Goal: Use online tool/utility: Utilize a website feature to perform a specific function

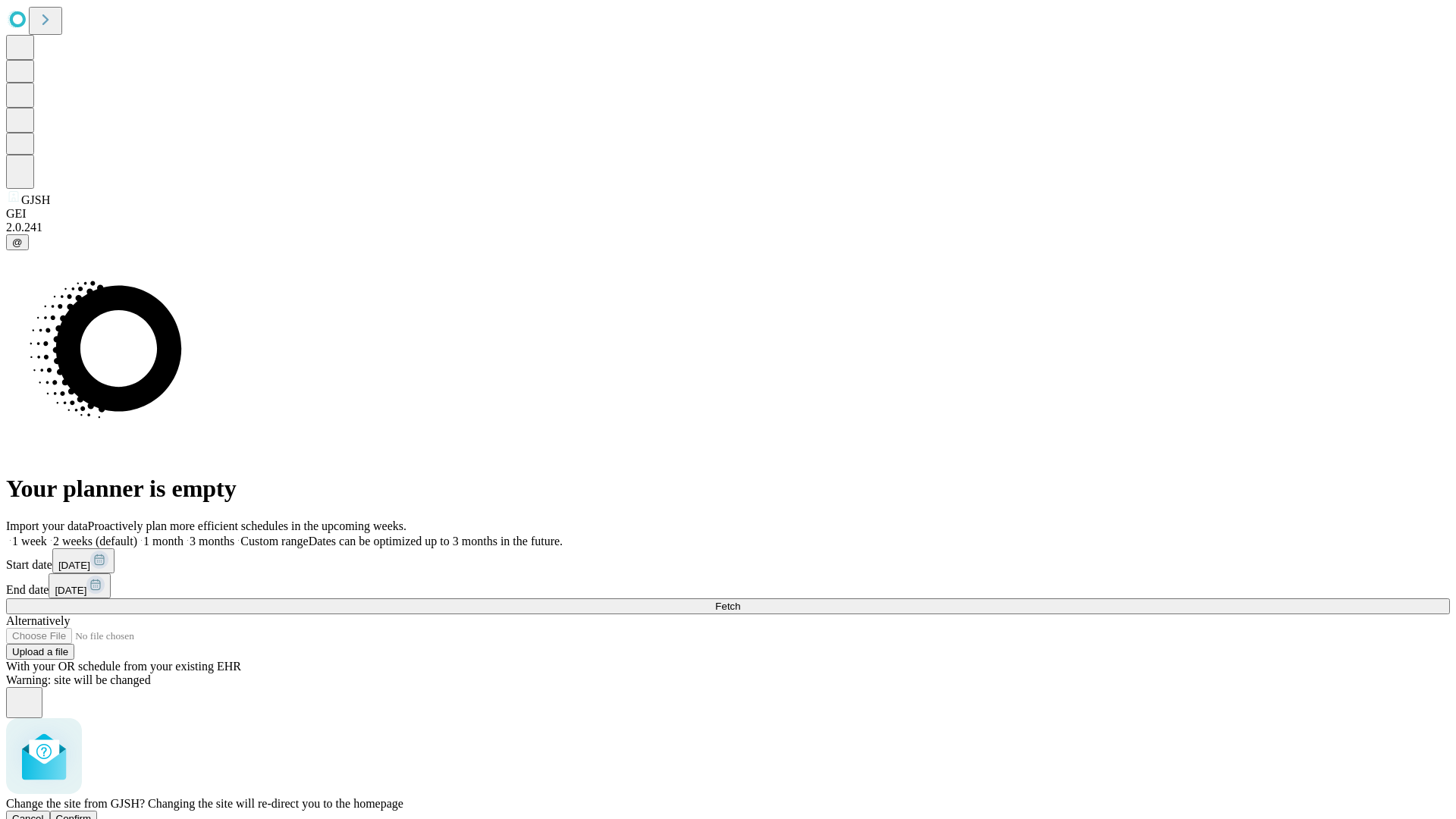
click at [92, 813] on span "Confirm" at bounding box center [74, 818] width 36 height 11
click at [137, 535] on label "2 weeks (default)" at bounding box center [92, 541] width 90 height 13
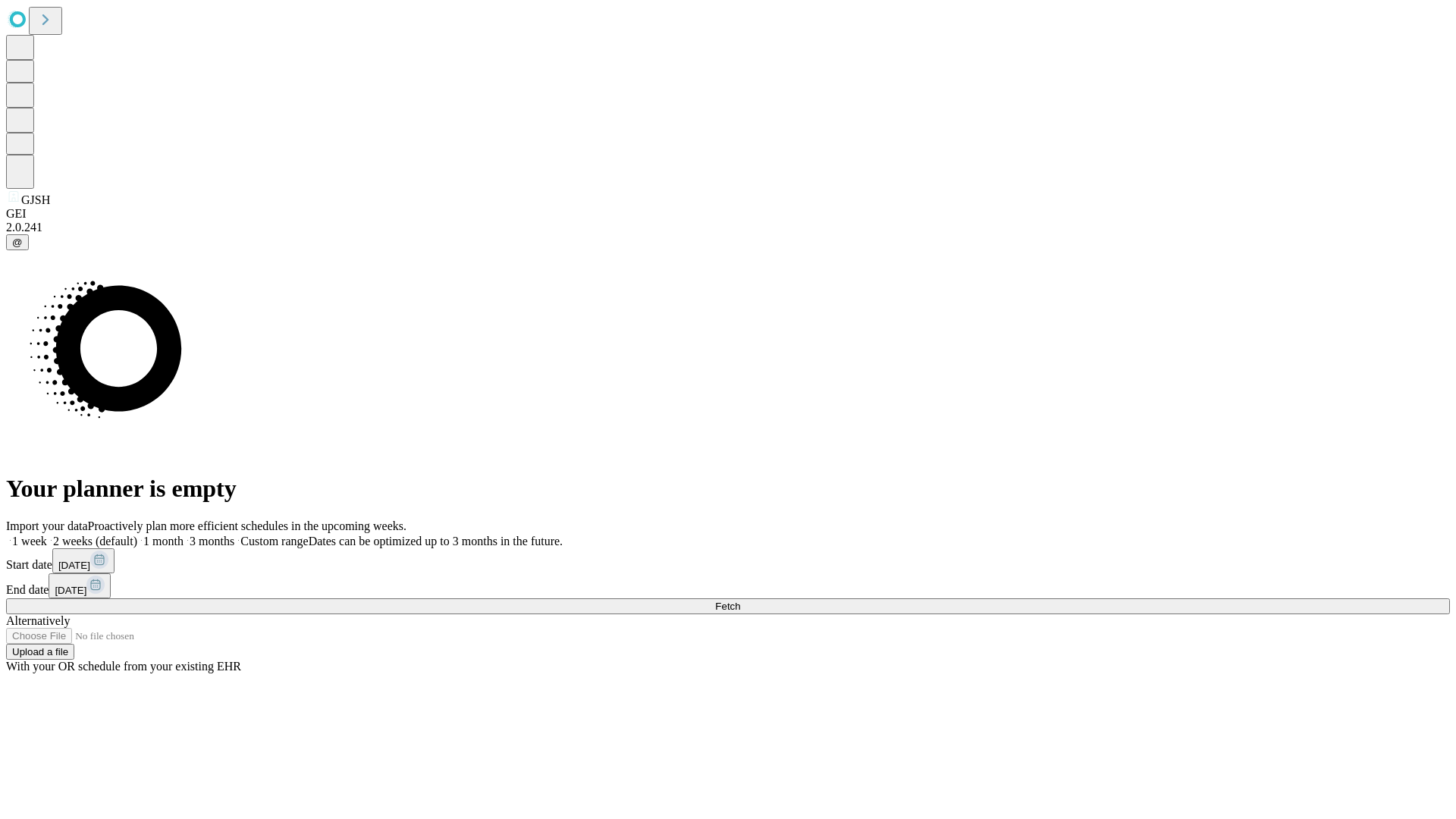
click at [740, 600] on span "Fetch" at bounding box center [727, 606] width 25 height 11
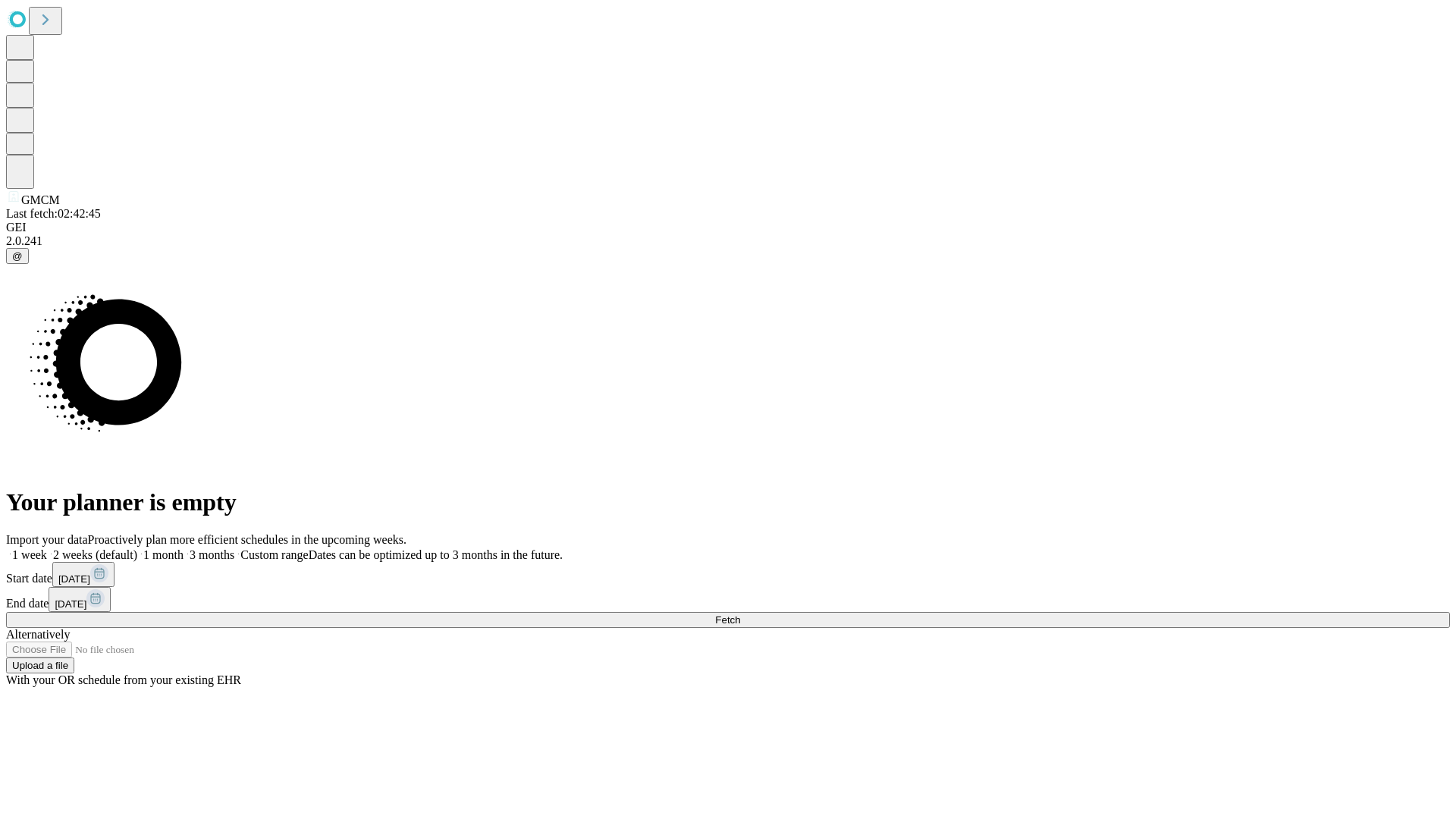
click at [137, 548] on label "2 weeks (default)" at bounding box center [92, 555] width 90 height 13
click at [740, 614] on span "Fetch" at bounding box center [727, 620] width 25 height 11
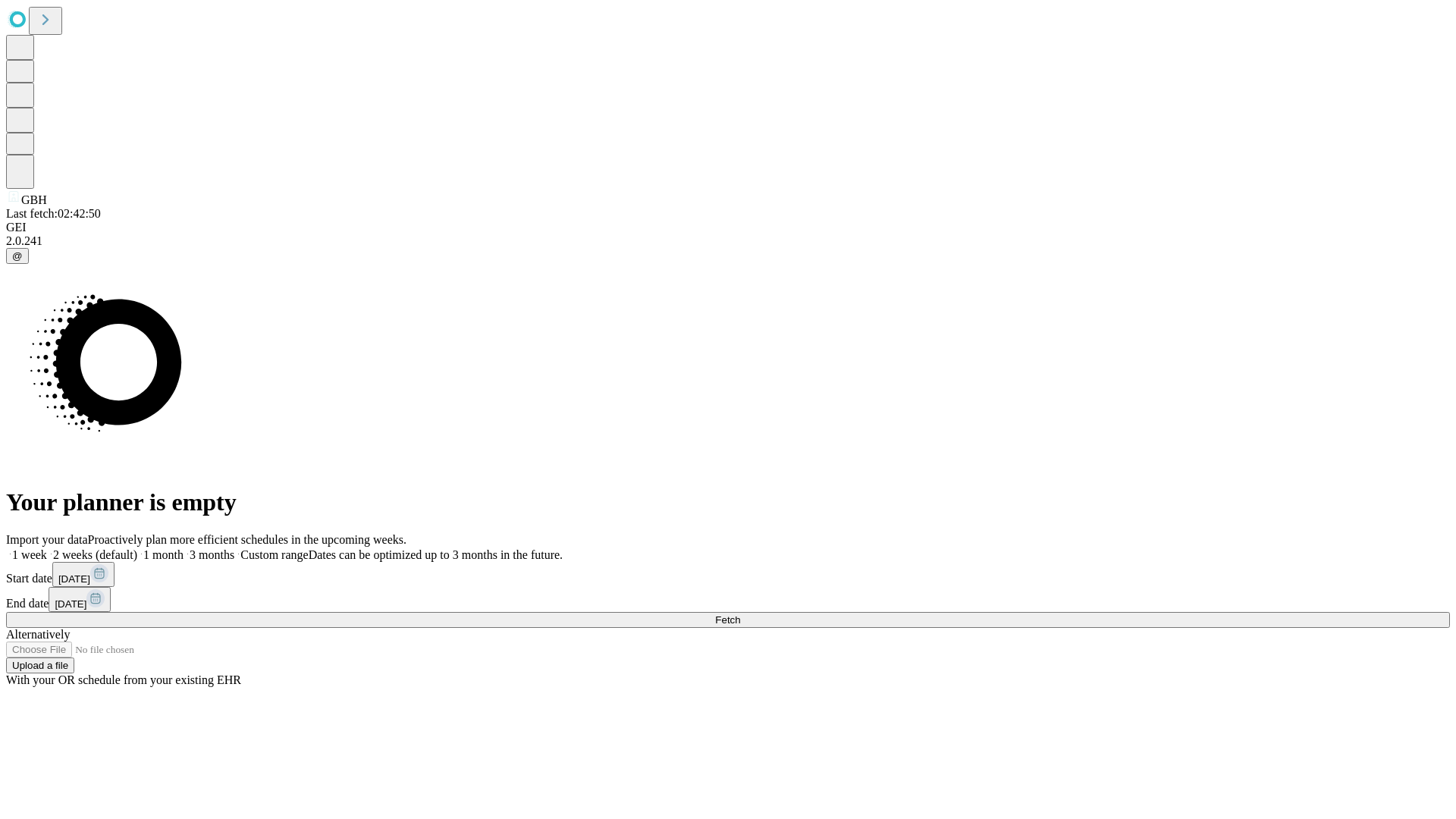
click at [740, 614] on span "Fetch" at bounding box center [727, 620] width 25 height 11
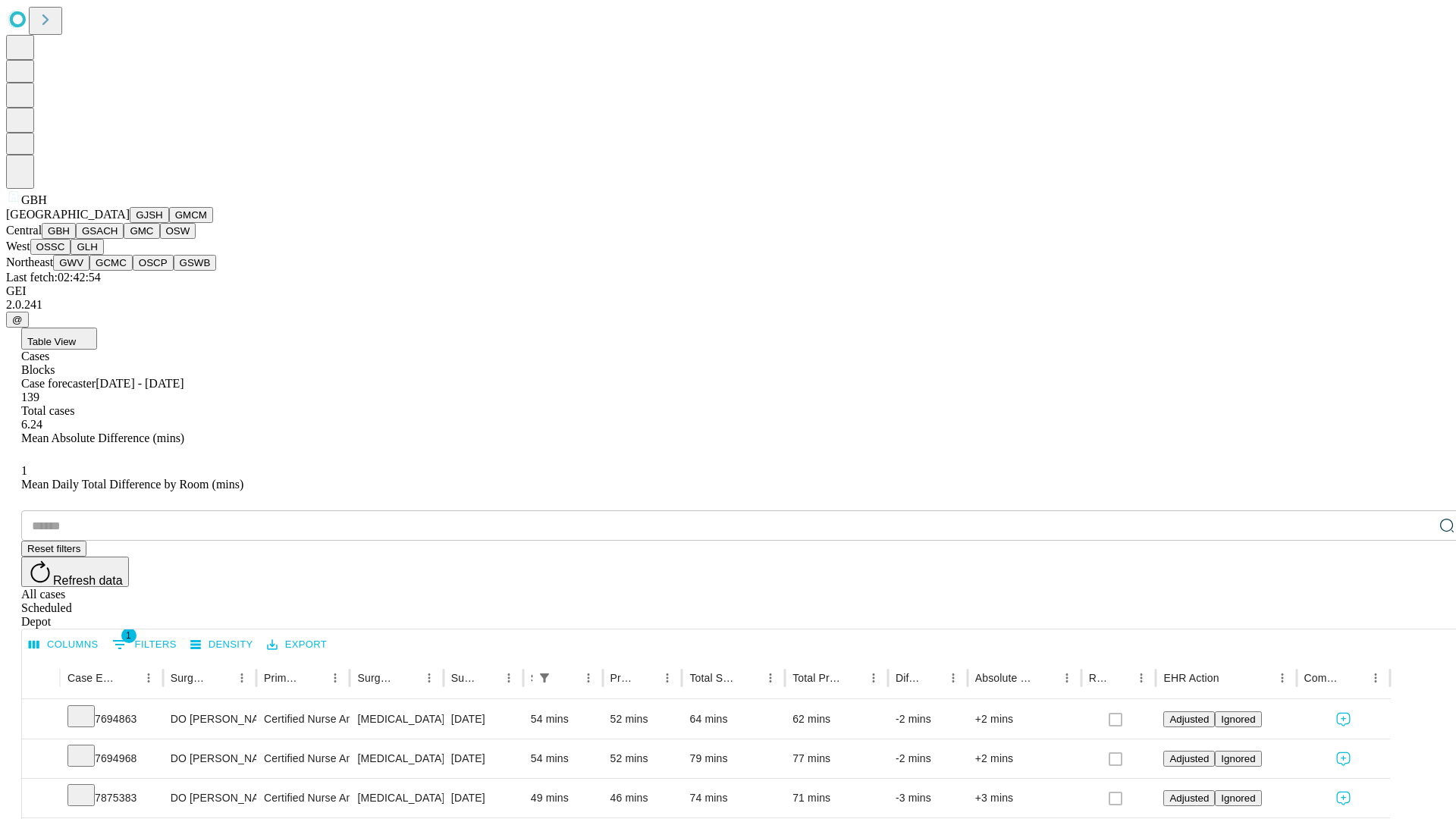
click at [118, 239] on button "GSACH" at bounding box center [100, 231] width 48 height 16
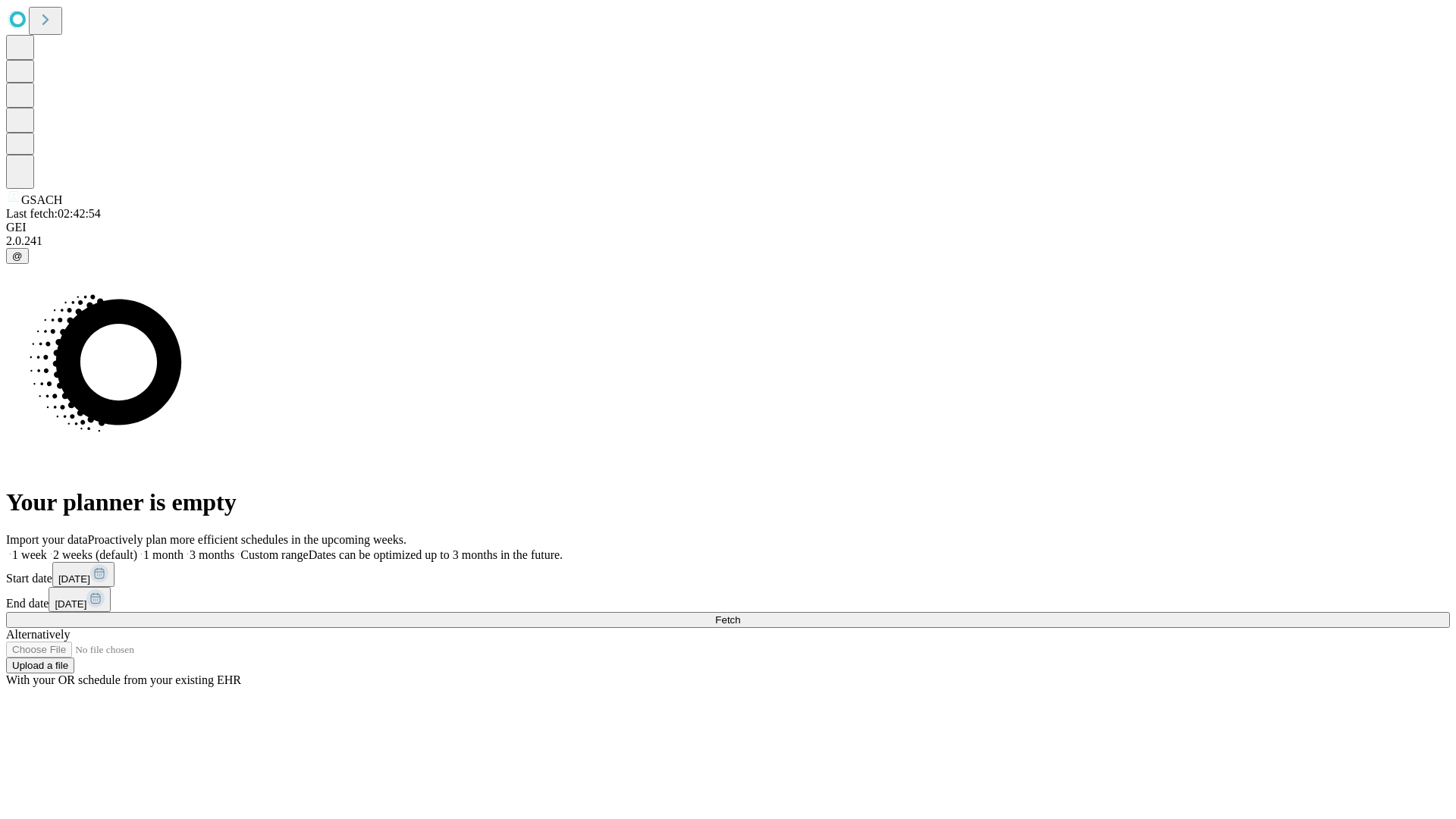
click at [740, 614] on span "Fetch" at bounding box center [727, 620] width 25 height 11
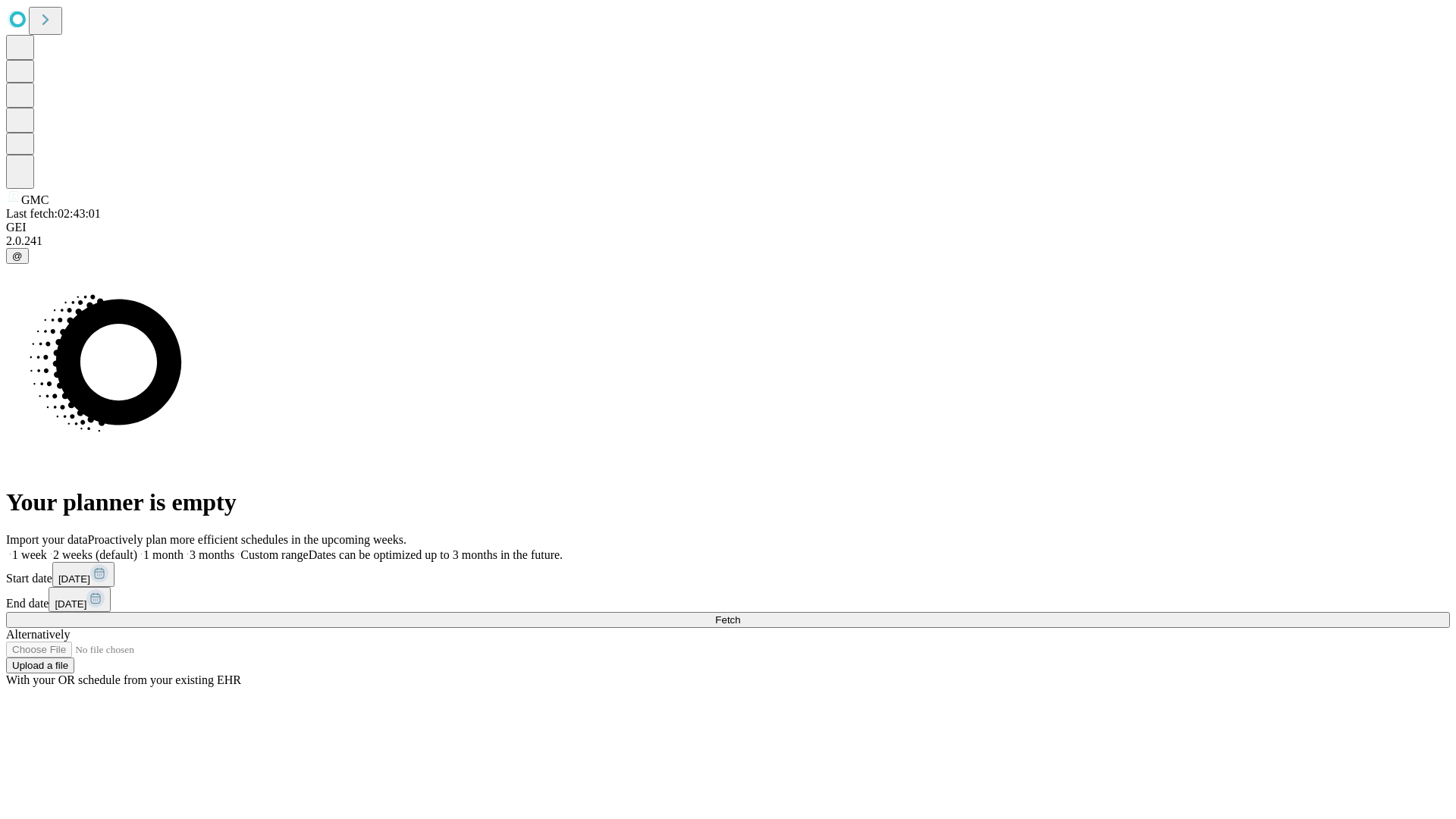
click at [740, 614] on span "Fetch" at bounding box center [727, 620] width 25 height 11
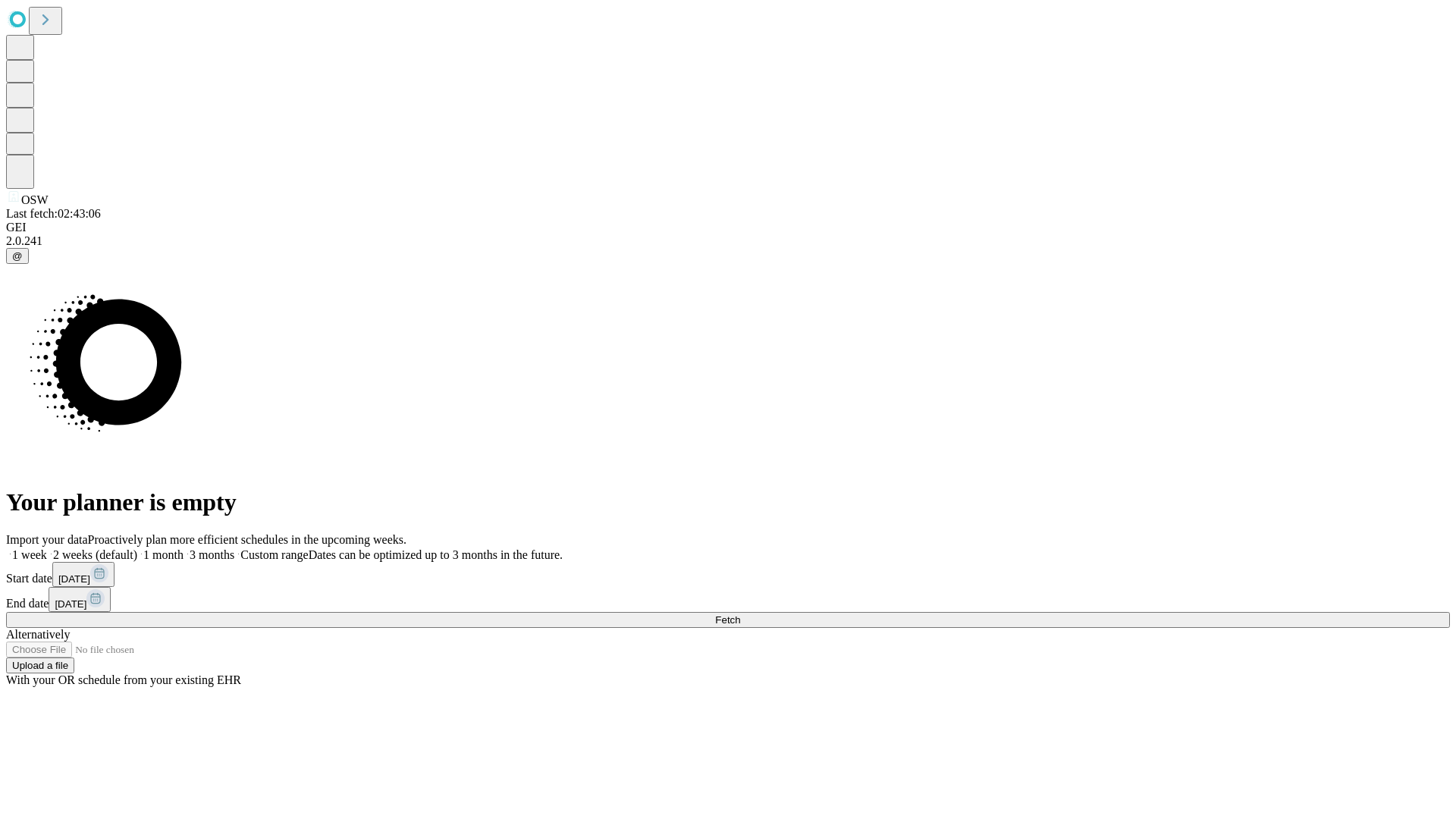
click at [740, 614] on span "Fetch" at bounding box center [727, 620] width 25 height 11
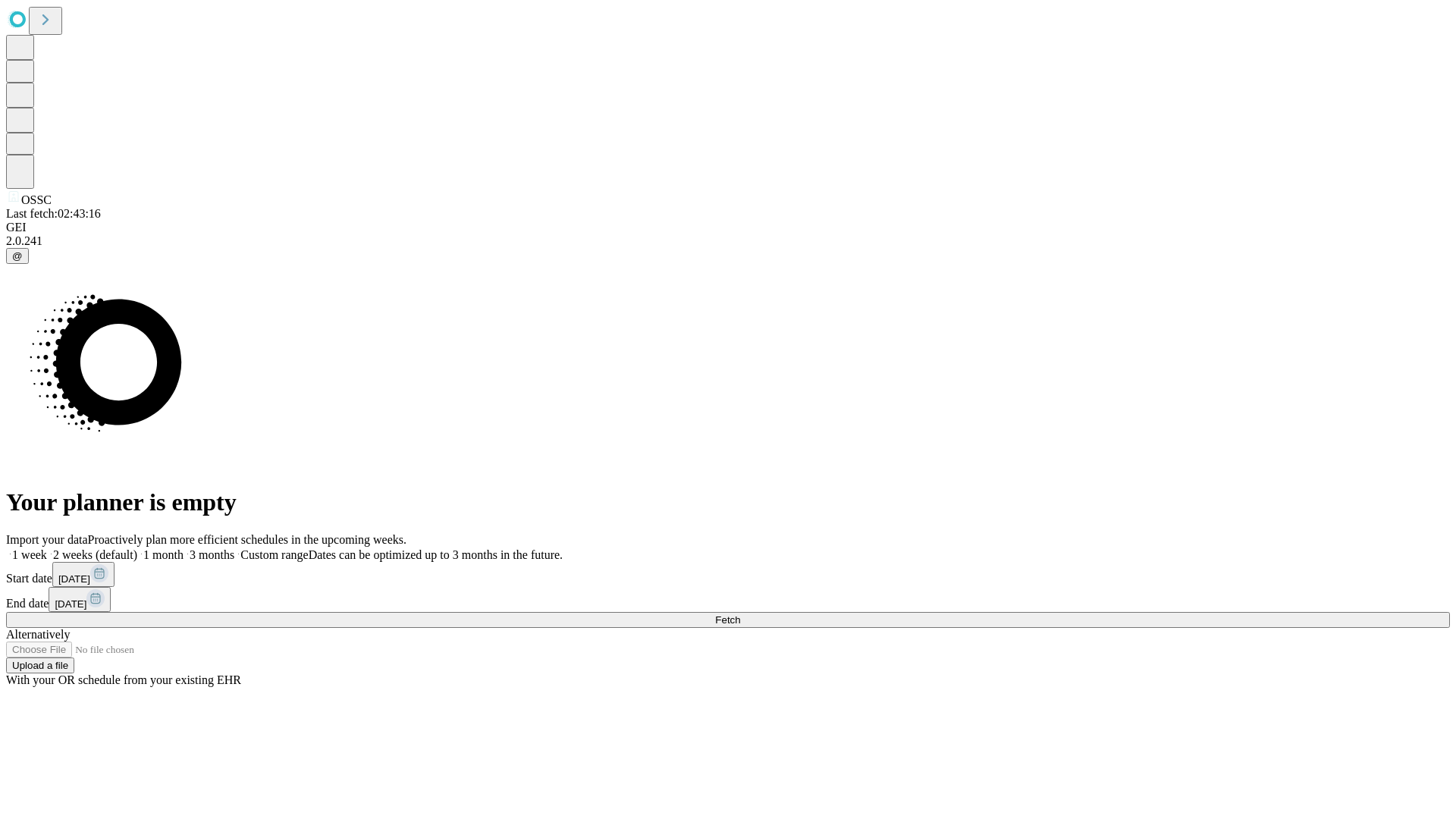
click at [137, 548] on label "2 weeks (default)" at bounding box center [92, 555] width 90 height 13
click at [740, 614] on span "Fetch" at bounding box center [727, 620] width 25 height 11
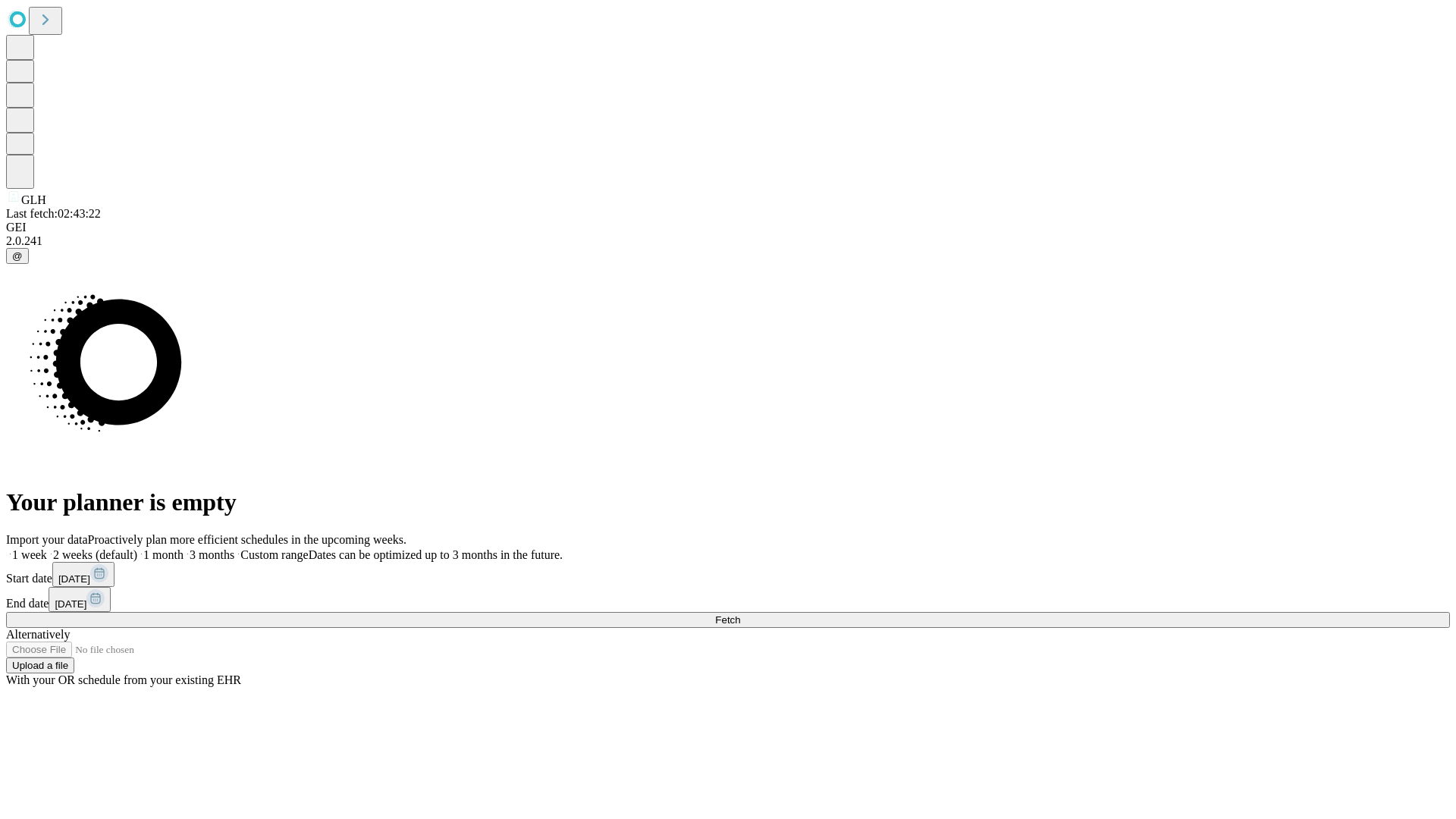
click at [137, 548] on label "2 weeks (default)" at bounding box center [92, 555] width 90 height 13
click at [740, 614] on span "Fetch" at bounding box center [727, 620] width 25 height 11
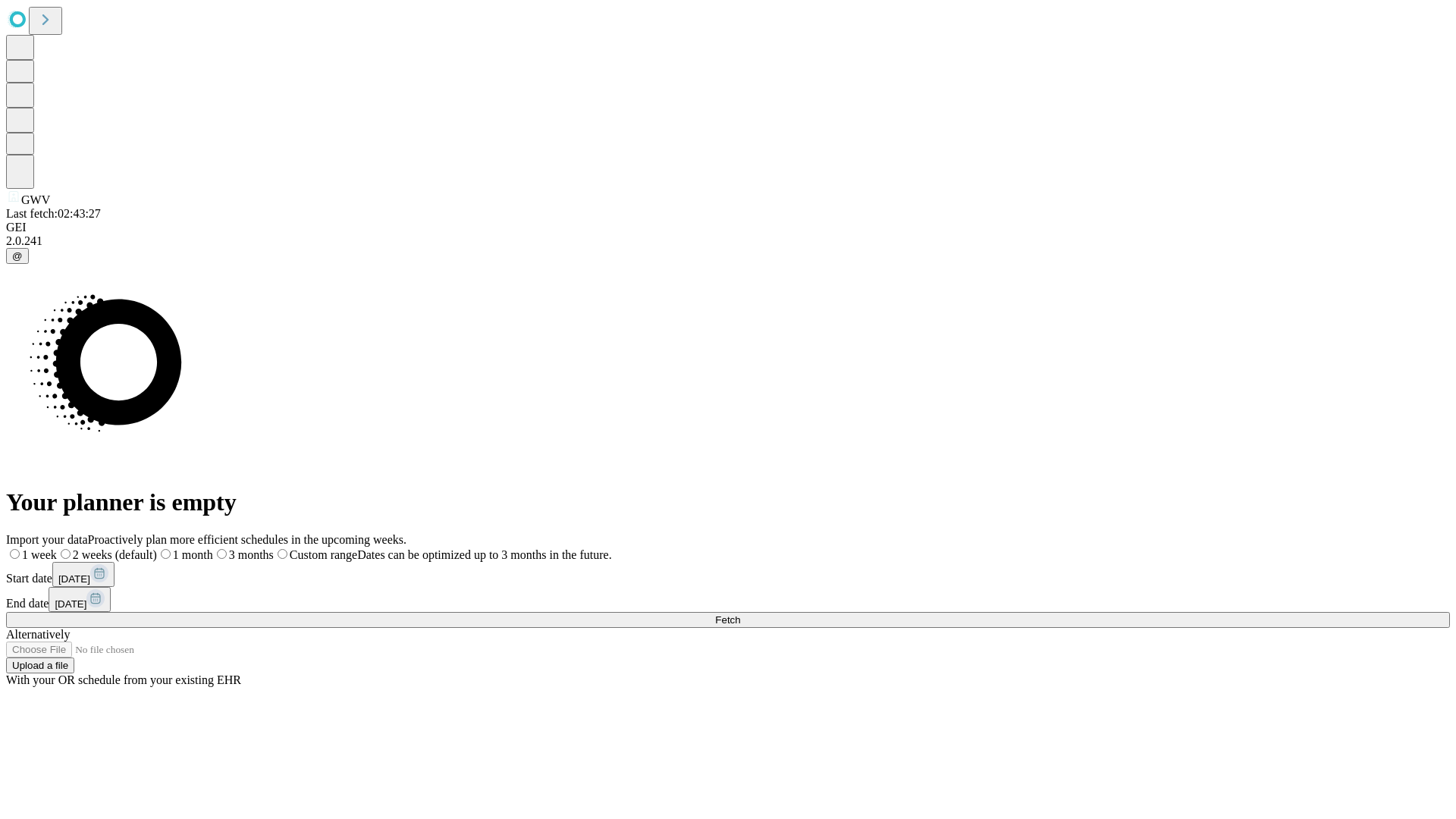
click at [157, 548] on label "2 weeks (default)" at bounding box center [106, 555] width 100 height 13
click at [740, 614] on span "Fetch" at bounding box center [727, 620] width 25 height 11
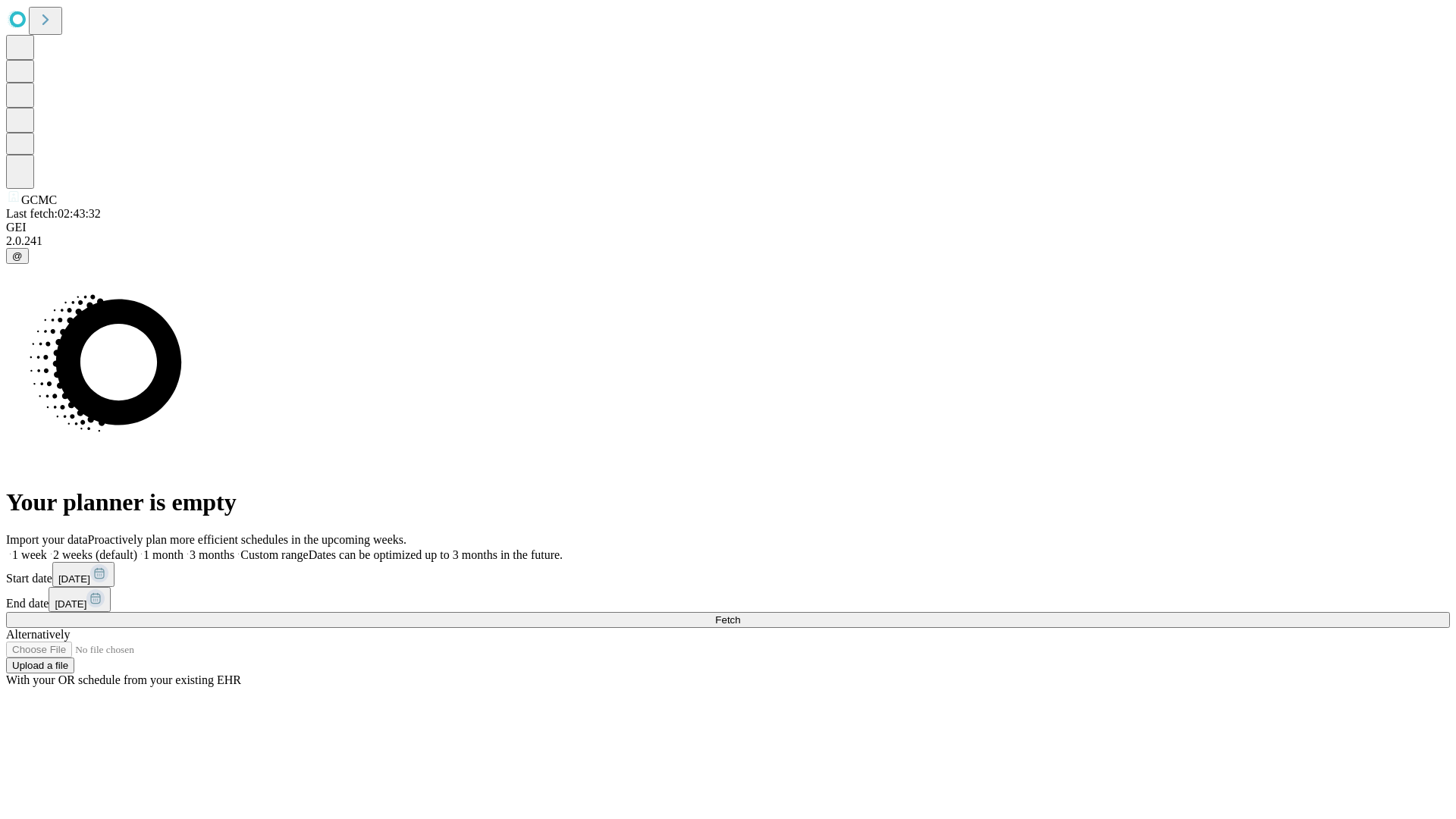
click at [137, 548] on label "2 weeks (default)" at bounding box center [92, 555] width 90 height 13
click at [740, 614] on span "Fetch" at bounding box center [727, 620] width 25 height 11
